Goal: Information Seeking & Learning: Learn about a topic

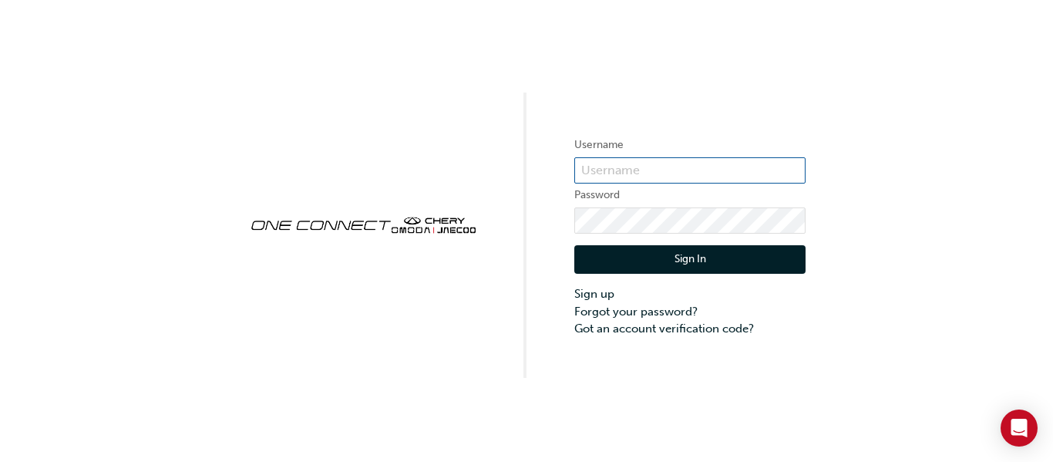
click at [619, 166] on input "text" at bounding box center [689, 170] width 231 height 26
type input "[EMAIL_ADDRESS][DOMAIN_NAME]"
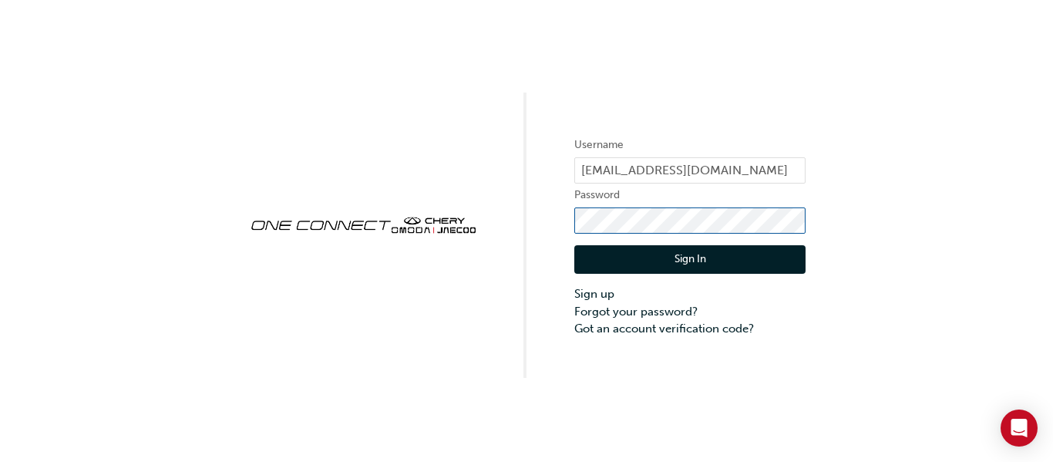
click button "Sign In" at bounding box center [689, 259] width 231 height 29
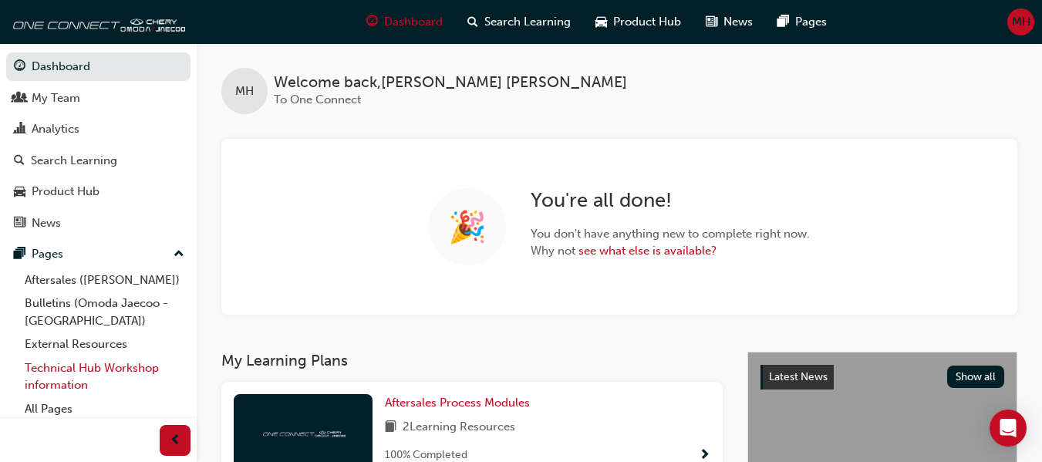
click at [55, 373] on link "Technical Hub Workshop information" at bounding box center [105, 376] width 172 height 41
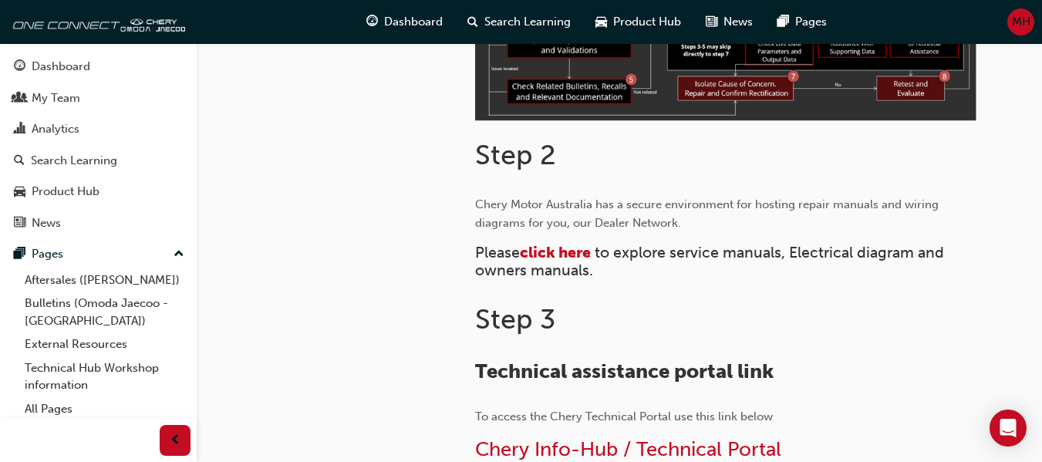
scroll to position [617, 0]
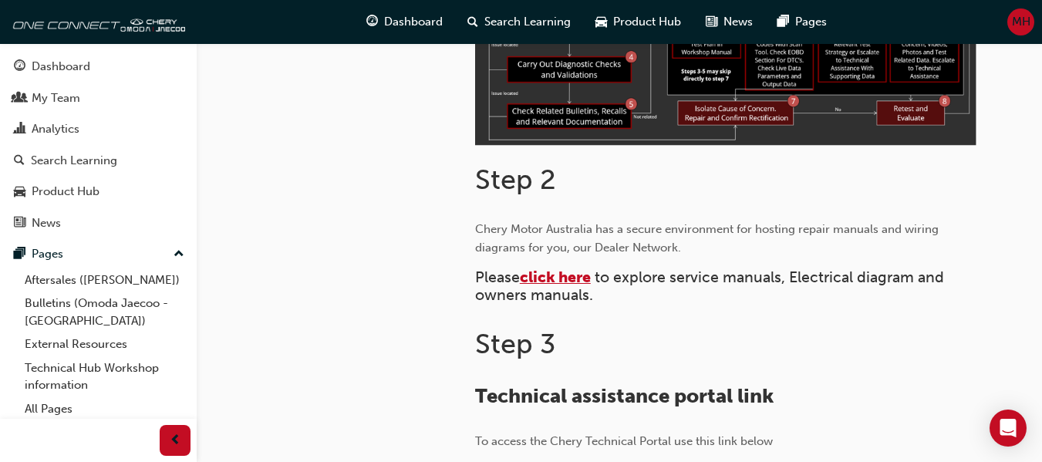
click at [548, 271] on span "click here" at bounding box center [555, 277] width 71 height 18
